Goal: Find specific page/section: Find specific page/section

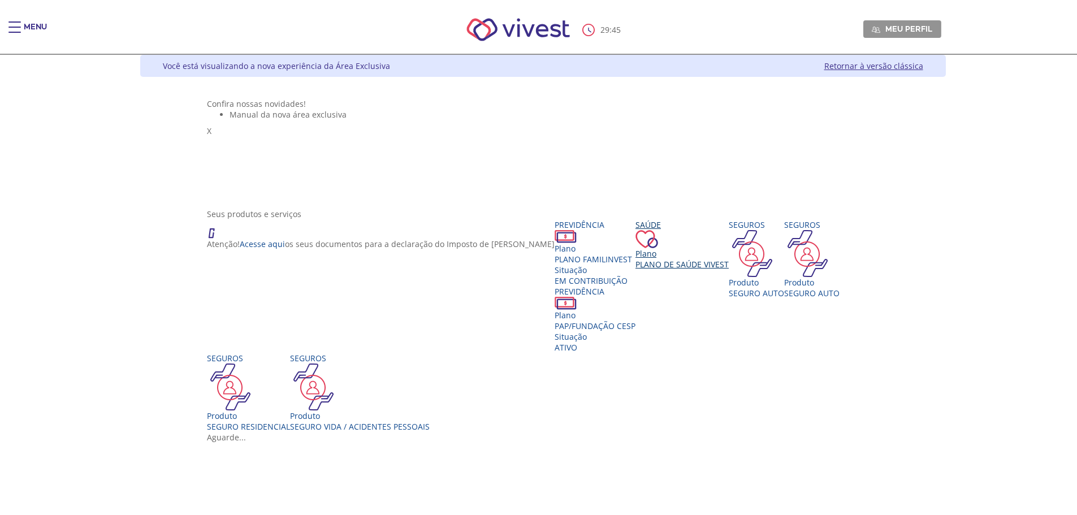
click at [671, 259] on div "Plano" at bounding box center [682, 253] width 93 height 11
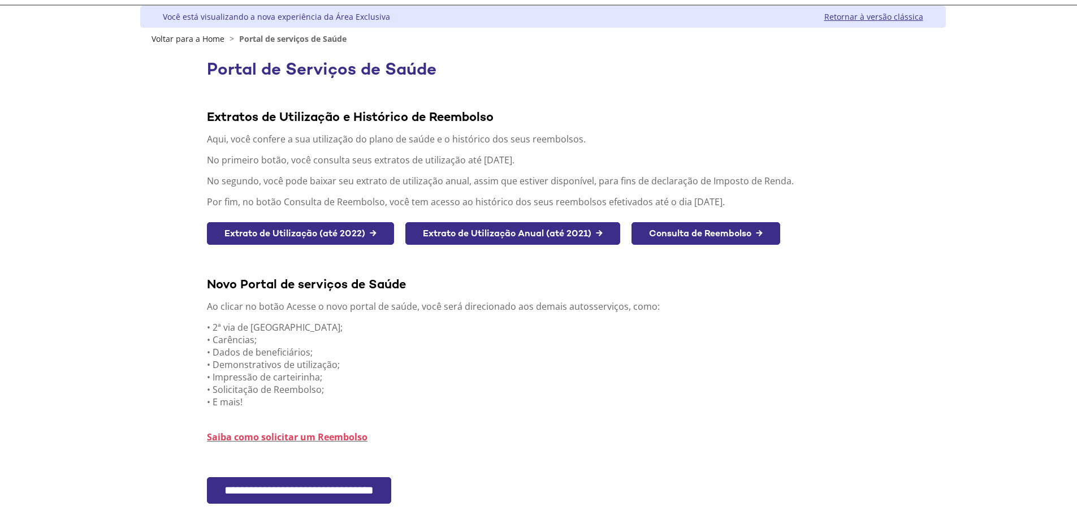
scroll to position [132, 0]
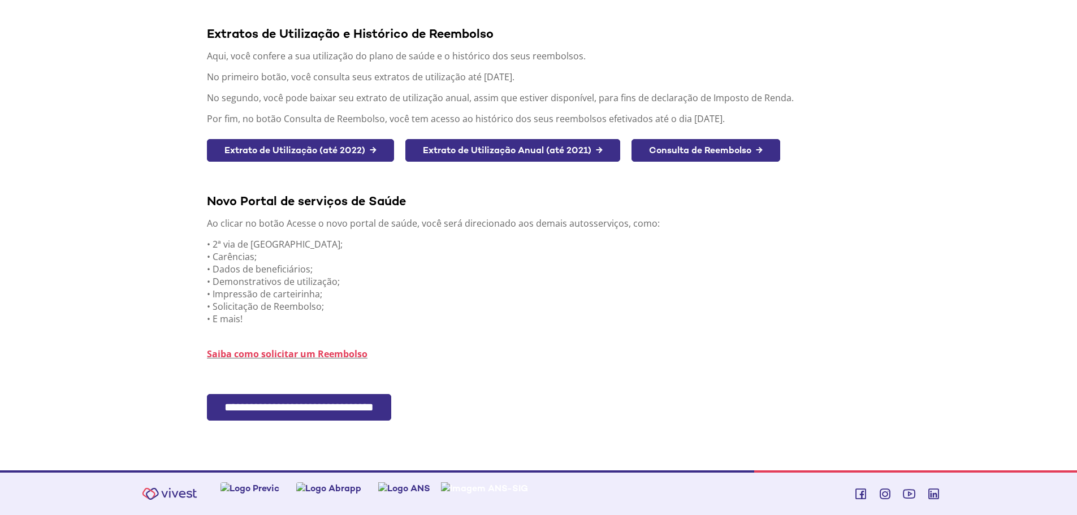
click at [282, 409] on input "**********" at bounding box center [299, 407] width 184 height 27
